Goal: Information Seeking & Learning: Find specific page/section

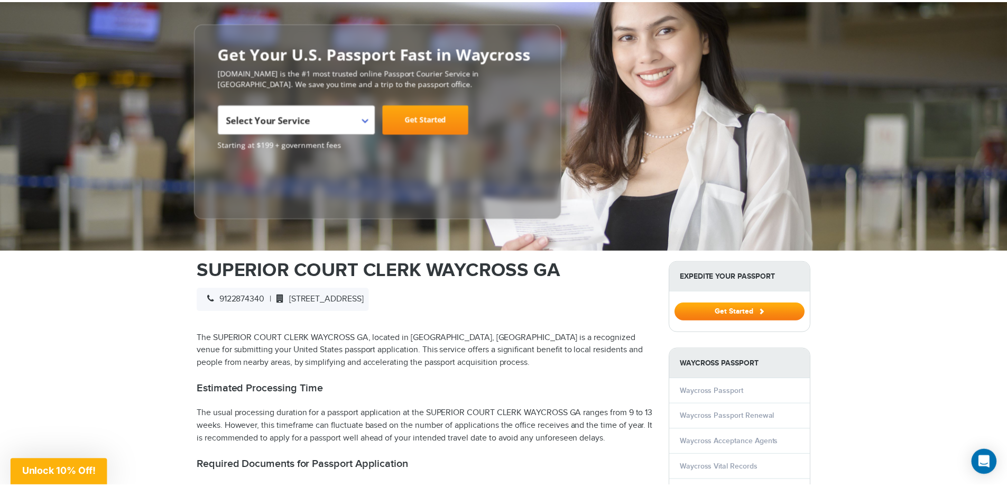
scroll to position [106, 0]
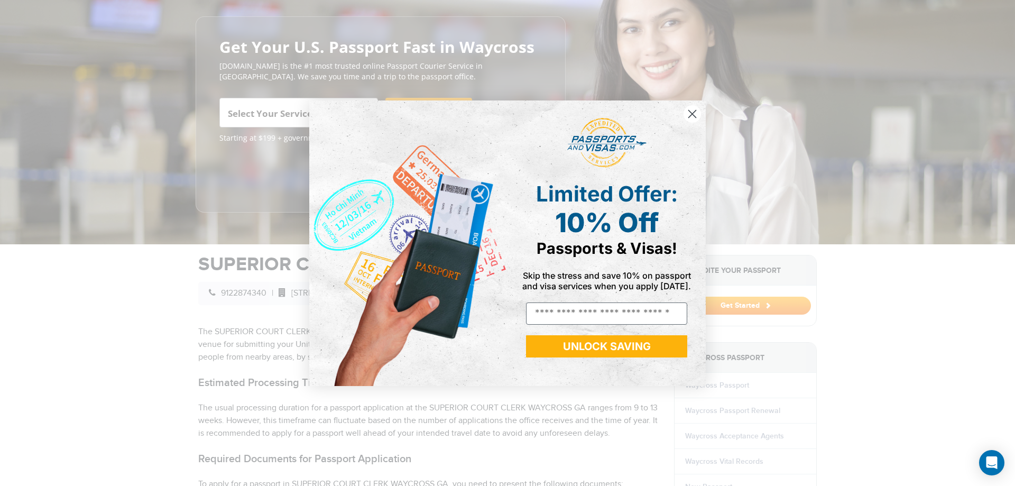
click at [693, 115] on icon "Close dialog" at bounding box center [692, 113] width 7 height 7
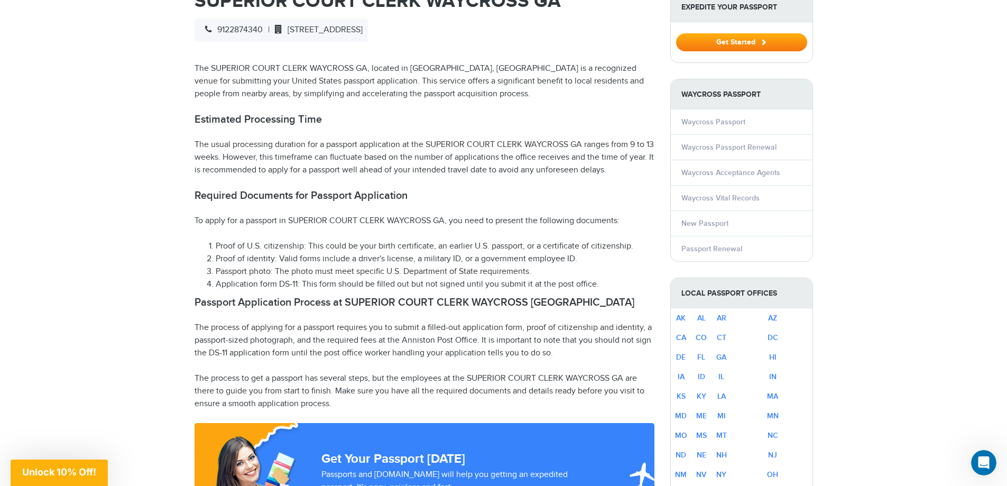
scroll to position [370, 0]
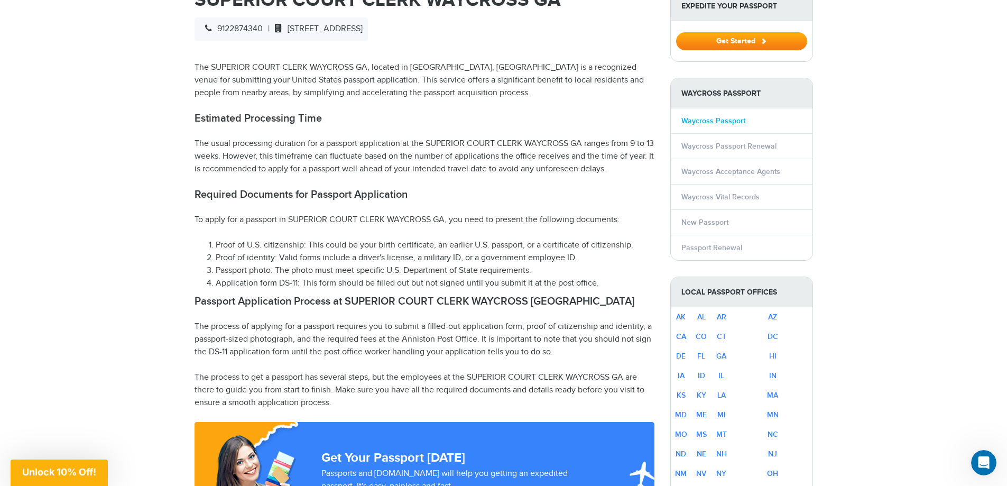
click at [719, 121] on link "Waycross Passport" at bounding box center [714, 120] width 64 height 9
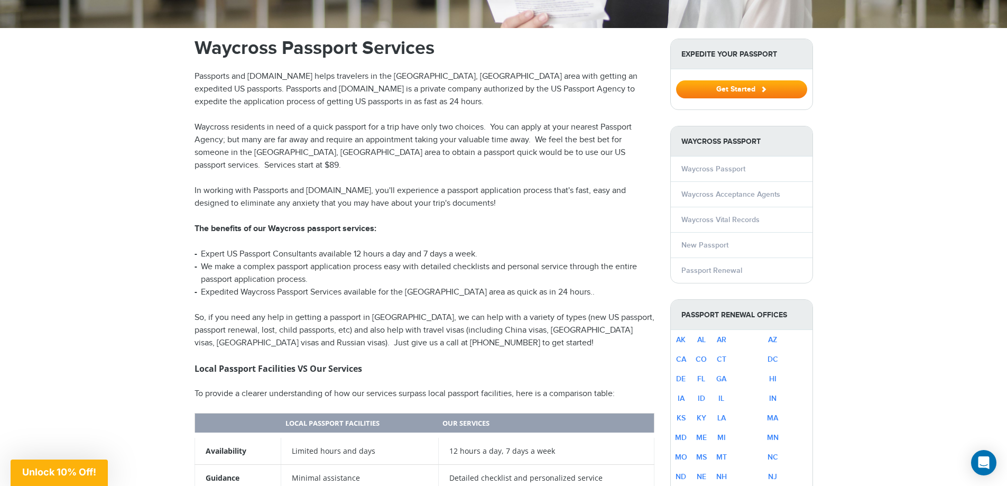
scroll to position [264, 0]
